Goal: Task Accomplishment & Management: Manage account settings

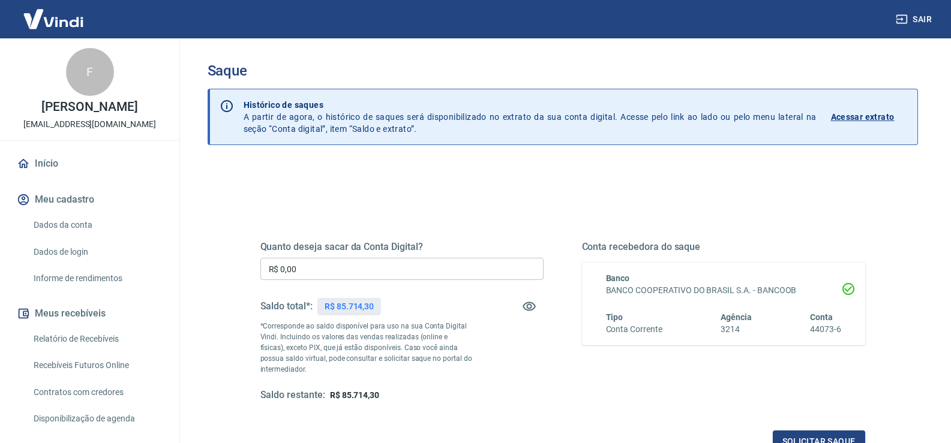
click at [322, 263] on input "R$ 0,00" at bounding box center [401, 269] width 283 height 22
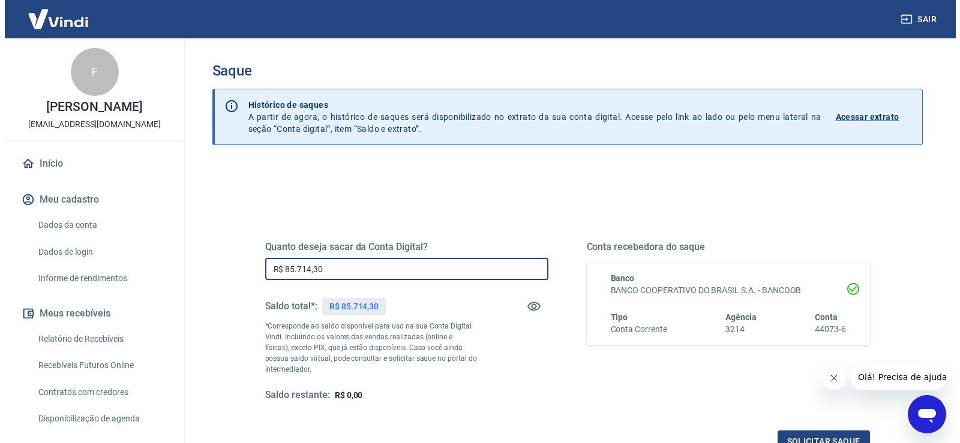
scroll to position [120, 0]
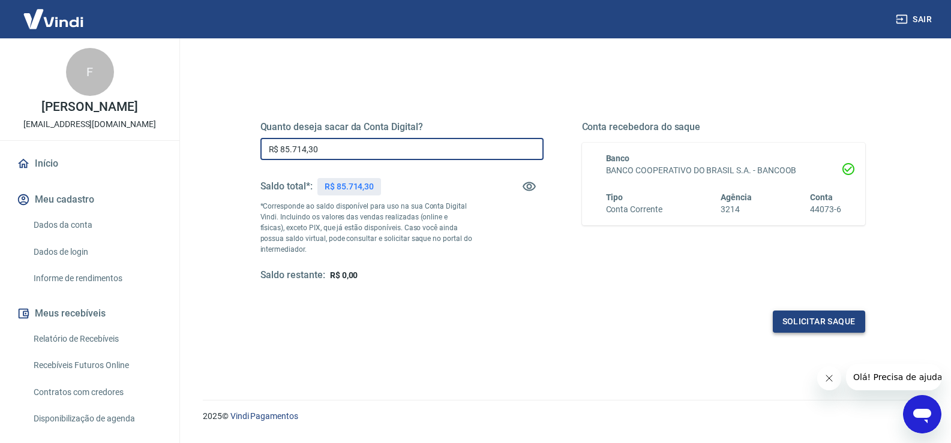
type input "R$ 85.714,30"
click at [789, 324] on button "Solicitar saque" at bounding box center [819, 322] width 92 height 22
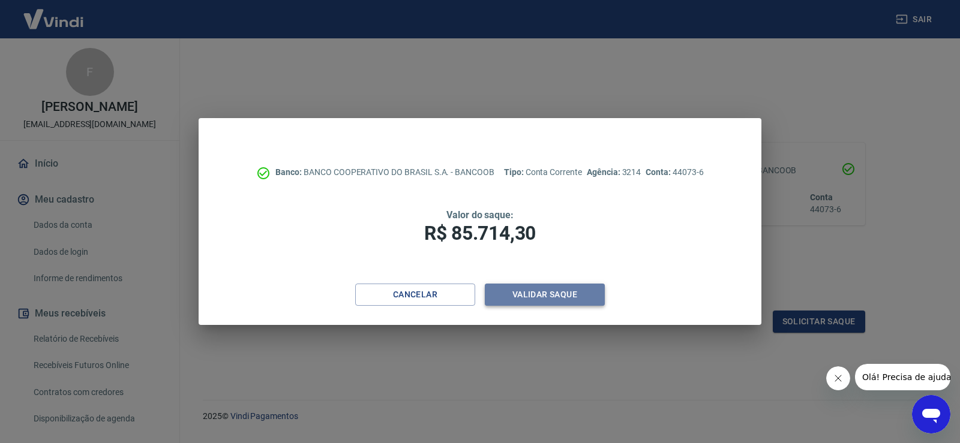
click at [533, 294] on button "Validar saque" at bounding box center [545, 295] width 120 height 22
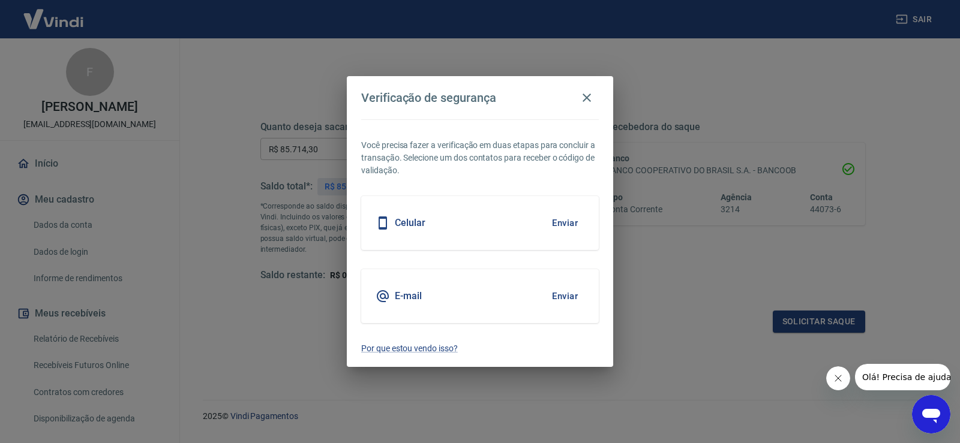
click at [557, 221] on button "Enviar" at bounding box center [564, 223] width 39 height 25
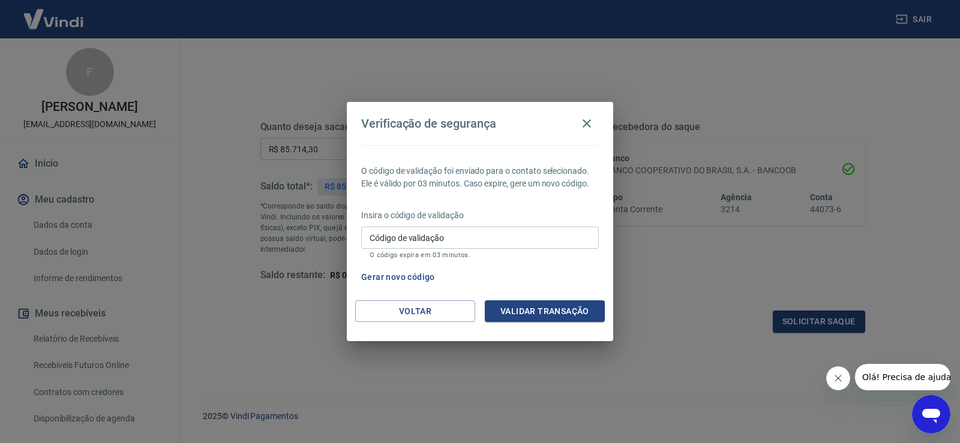
click at [388, 232] on div "Código de validação Código de validação O código expira em 03 minutos." at bounding box center [480, 243] width 238 height 32
type input "895762"
click at [526, 301] on button "Validar transação" at bounding box center [545, 312] width 120 height 22
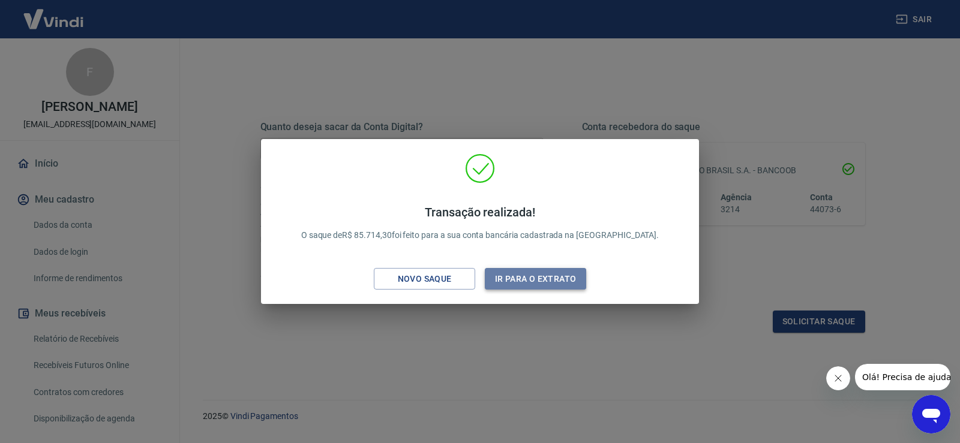
click at [552, 280] on button "Ir para o extrato" at bounding box center [535, 279] width 101 height 22
